Goal: Task Accomplishment & Management: Manage account settings

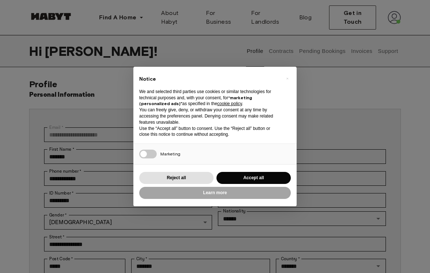
click at [271, 178] on button "Accept all" at bounding box center [254, 178] width 74 height 12
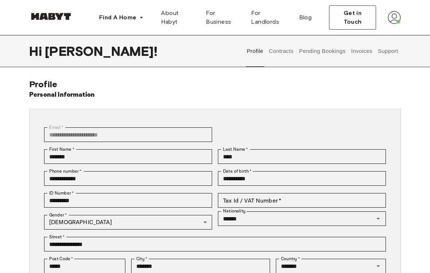
click at [283, 54] on button "Contracts" at bounding box center [281, 51] width 27 height 32
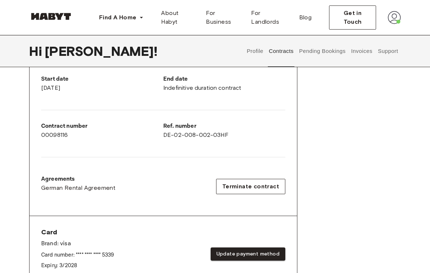
scroll to position [142, 0]
click at [270, 182] on span "Terminate contract" at bounding box center [250, 186] width 57 height 9
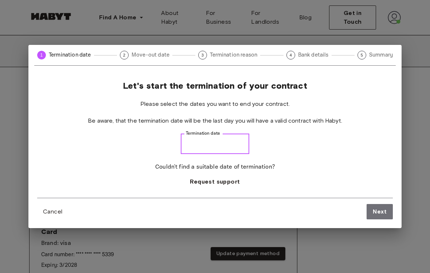
click at [231, 153] on input "Termination date" at bounding box center [215, 143] width 69 height 20
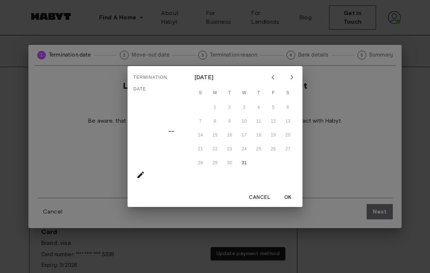
click at [297, 79] on button "Next month" at bounding box center [292, 77] width 12 height 12
click at [295, 81] on icon "Next month" at bounding box center [292, 77] width 9 height 9
click at [293, 81] on icon "Next month" at bounding box center [292, 77] width 9 height 9
click at [275, 80] on icon "Previous month" at bounding box center [273, 77] width 9 height 9
click at [273, 79] on icon "Previous month" at bounding box center [273, 77] width 9 height 9
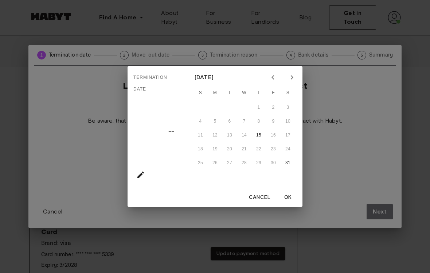
click at [273, 79] on icon "Previous month" at bounding box center [273, 77] width 9 height 9
click at [244, 165] on button "31" at bounding box center [244, 162] width 13 height 13
type input "**********"
click at [289, 195] on button "OK" at bounding box center [287, 197] width 23 height 13
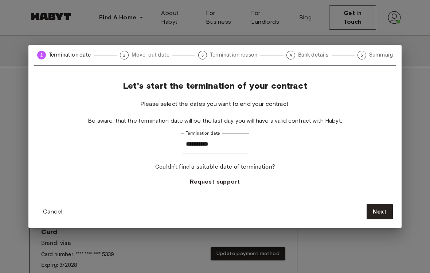
click at [380, 216] on span "Next" at bounding box center [380, 211] width 14 height 9
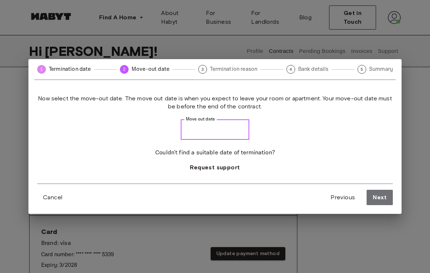
click at [225, 127] on input "Move out date" at bounding box center [215, 129] width 69 height 20
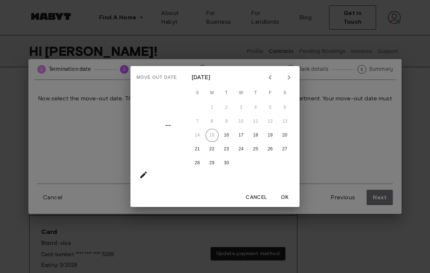
click at [257, 200] on button "Cancel" at bounding box center [256, 197] width 27 height 13
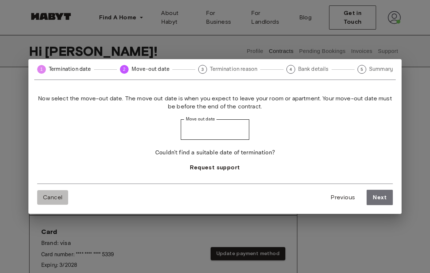
click at [48, 198] on span "Cancel" at bounding box center [52, 197] width 19 height 9
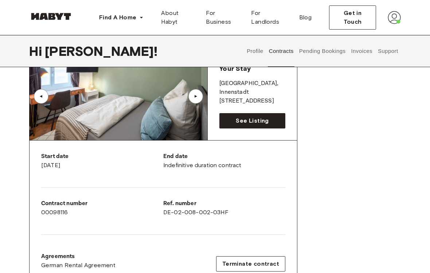
scroll to position [0, 0]
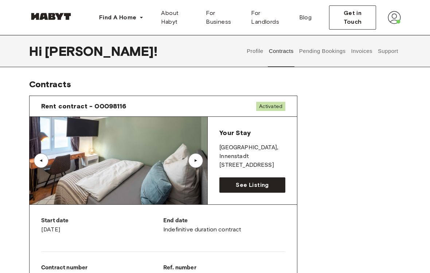
click at [165, 165] on img at bounding box center [119, 160] width 178 height 87
click at [194, 161] on div "▲" at bounding box center [195, 160] width 7 height 4
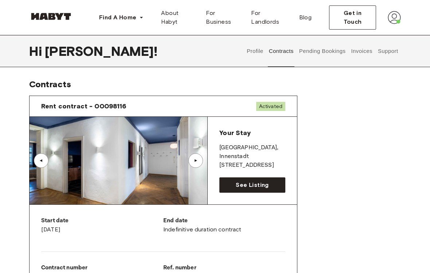
click at [196, 159] on div "▲" at bounding box center [195, 160] width 7 height 4
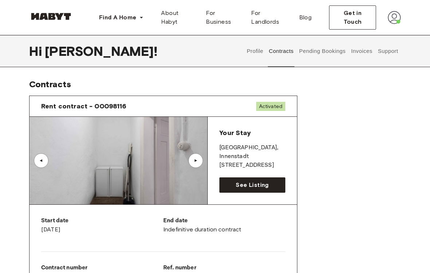
click at [195, 161] on div "▲" at bounding box center [195, 160] width 7 height 4
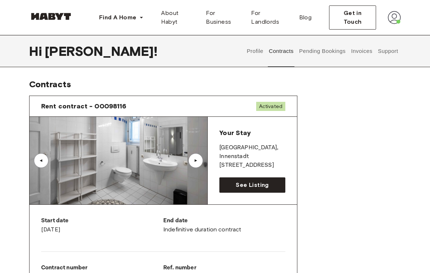
click at [192, 158] on div "▲" at bounding box center [195, 160] width 7 height 4
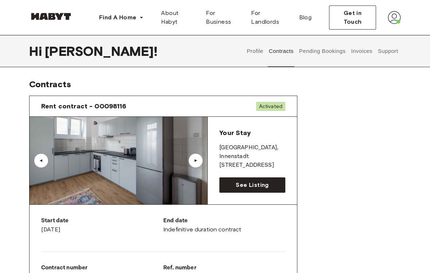
click at [200, 165] on div "▲" at bounding box center [195, 160] width 15 height 15
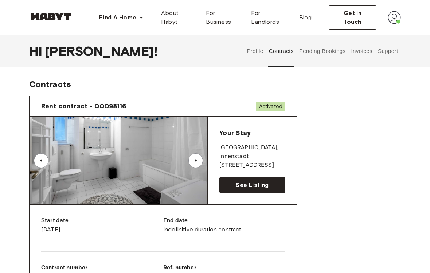
click at [197, 163] on div "▲" at bounding box center [195, 160] width 15 height 15
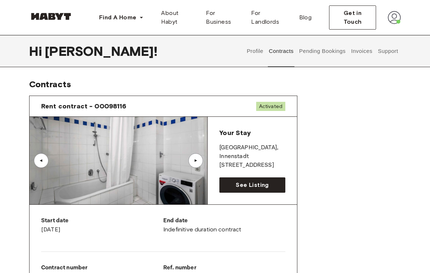
click at [192, 160] on div "▲" at bounding box center [195, 160] width 15 height 15
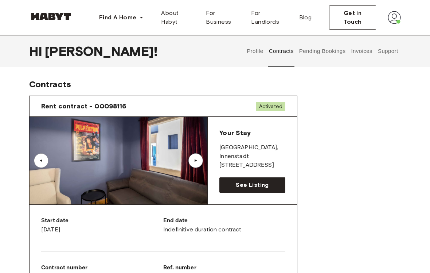
click at [196, 160] on div "▲" at bounding box center [195, 160] width 7 height 4
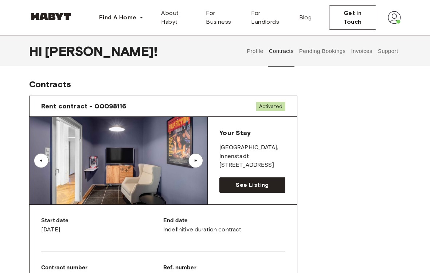
click at [199, 159] on div "▲" at bounding box center [195, 160] width 7 height 4
